Goal: Task Accomplishment & Management: Use online tool/utility

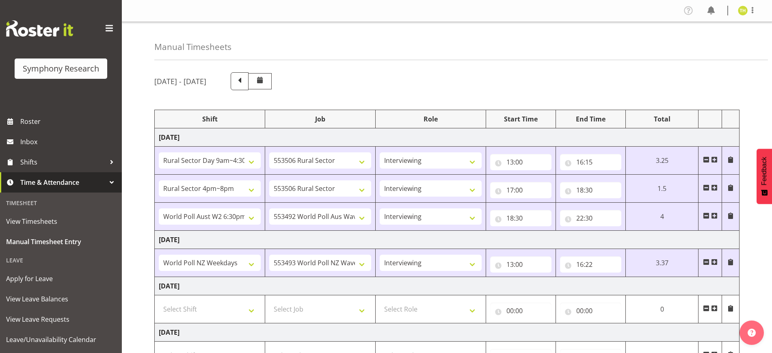
select select "81561"
select select "10587"
select select "47"
select select "81298"
select select "10587"
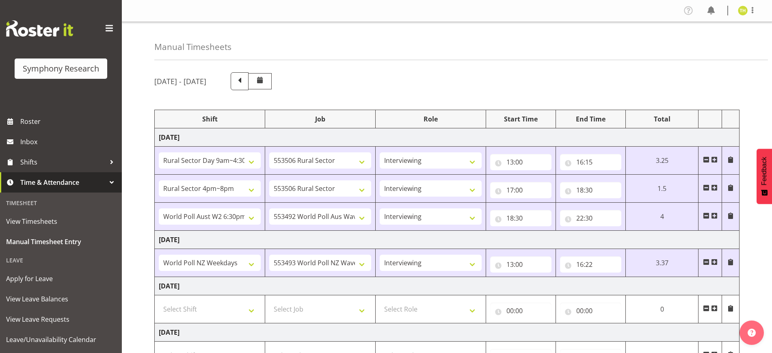
select select "47"
select select "56692"
select select "10499"
select select "47"
select select "41604"
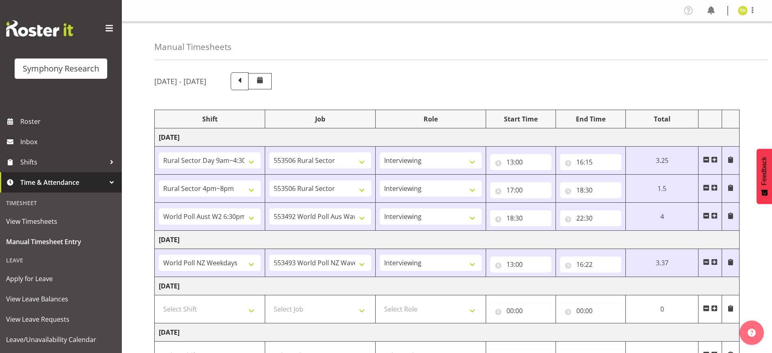
select select "10527"
select select "47"
